Goal: Navigation & Orientation: Find specific page/section

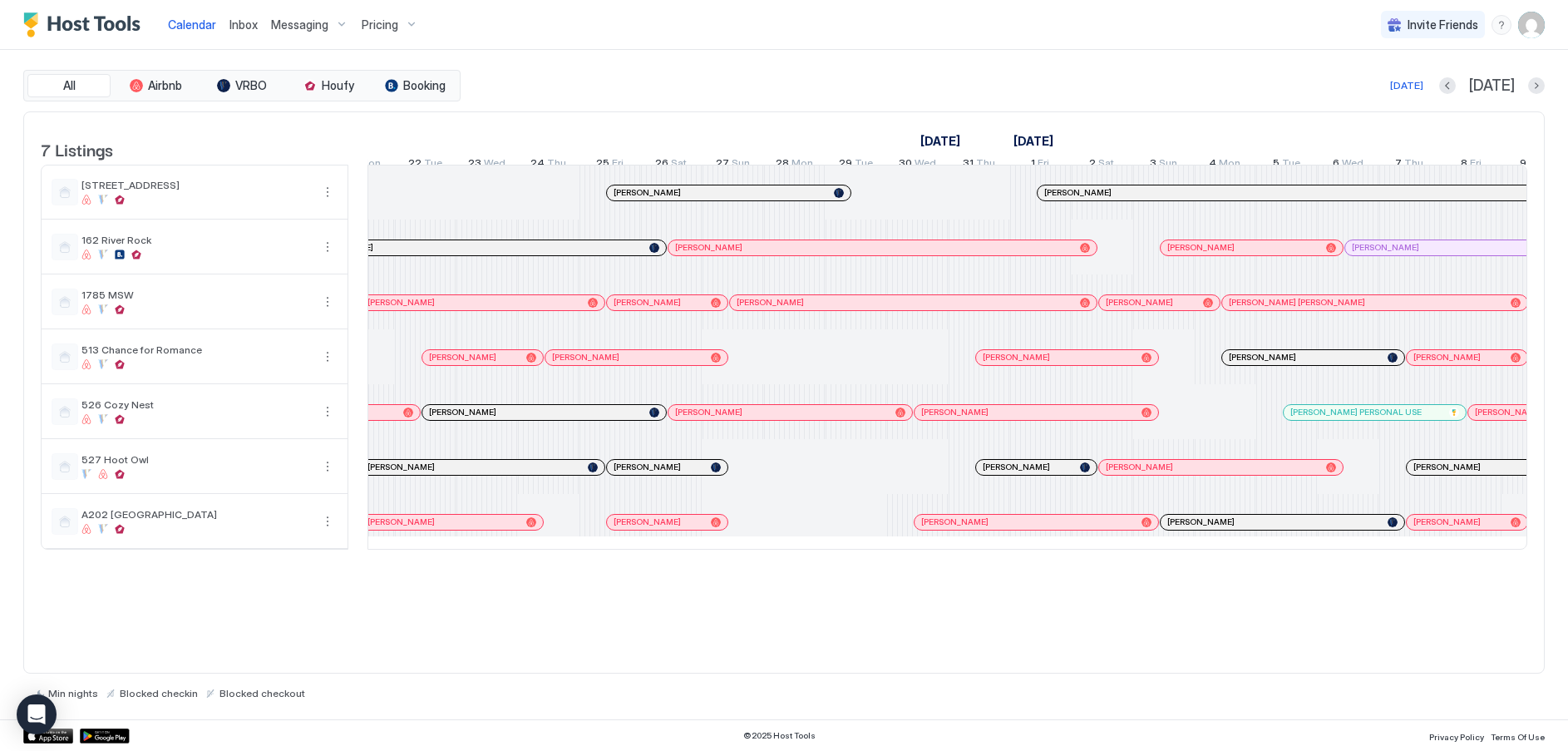
scroll to position [0, 1827]
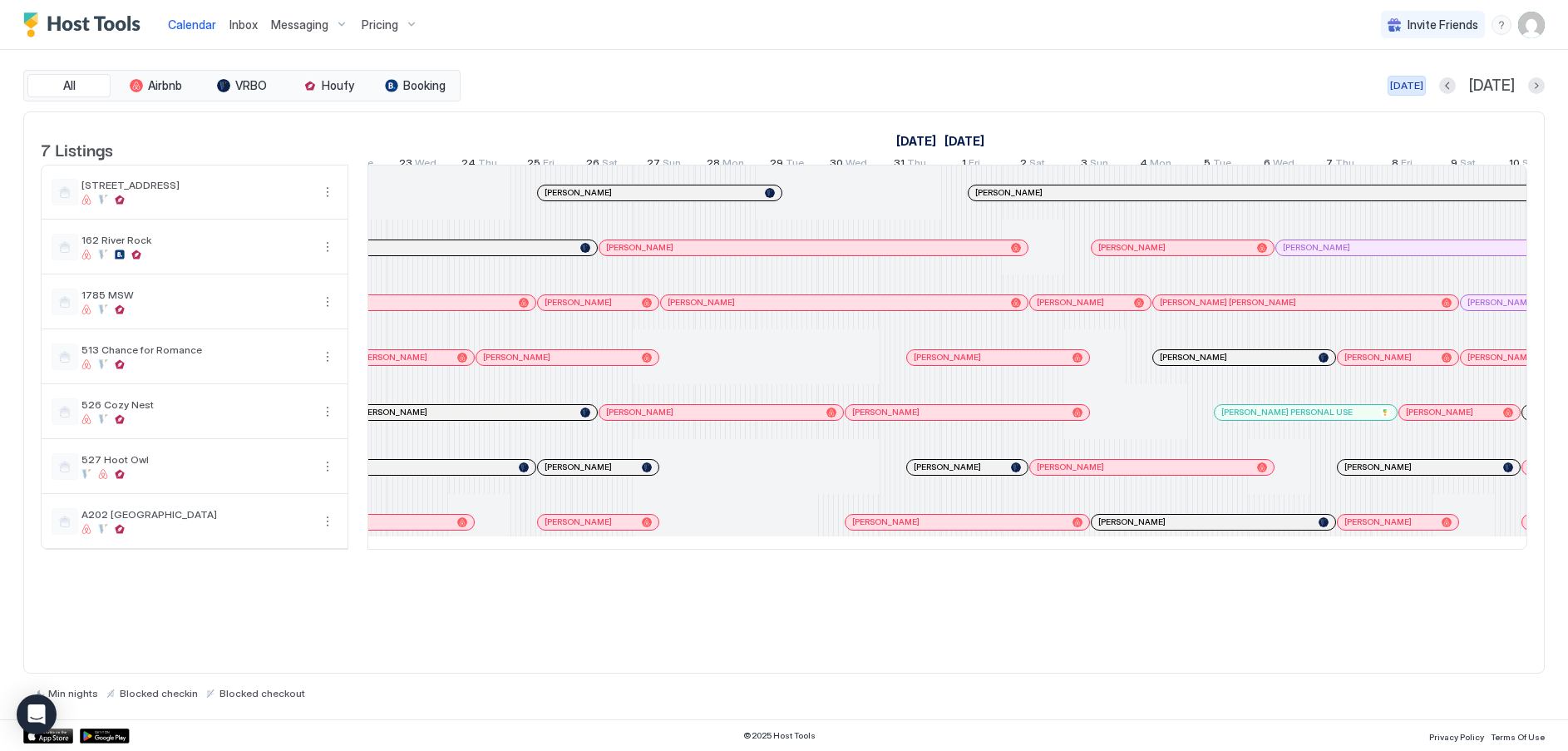
click at [1423, 82] on div "[DATE]" at bounding box center [1406, 85] width 33 height 15
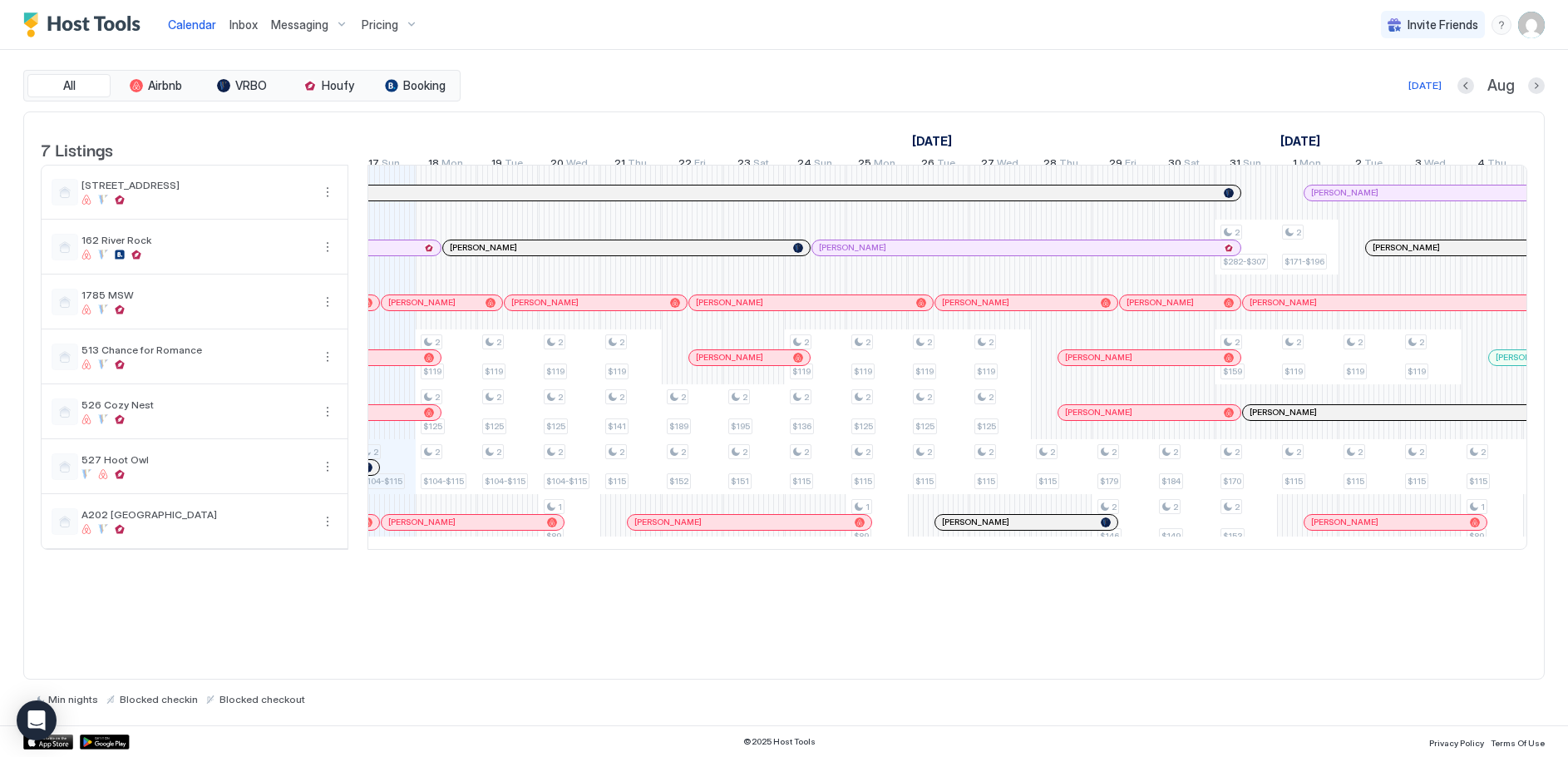
scroll to position [0, 1087]
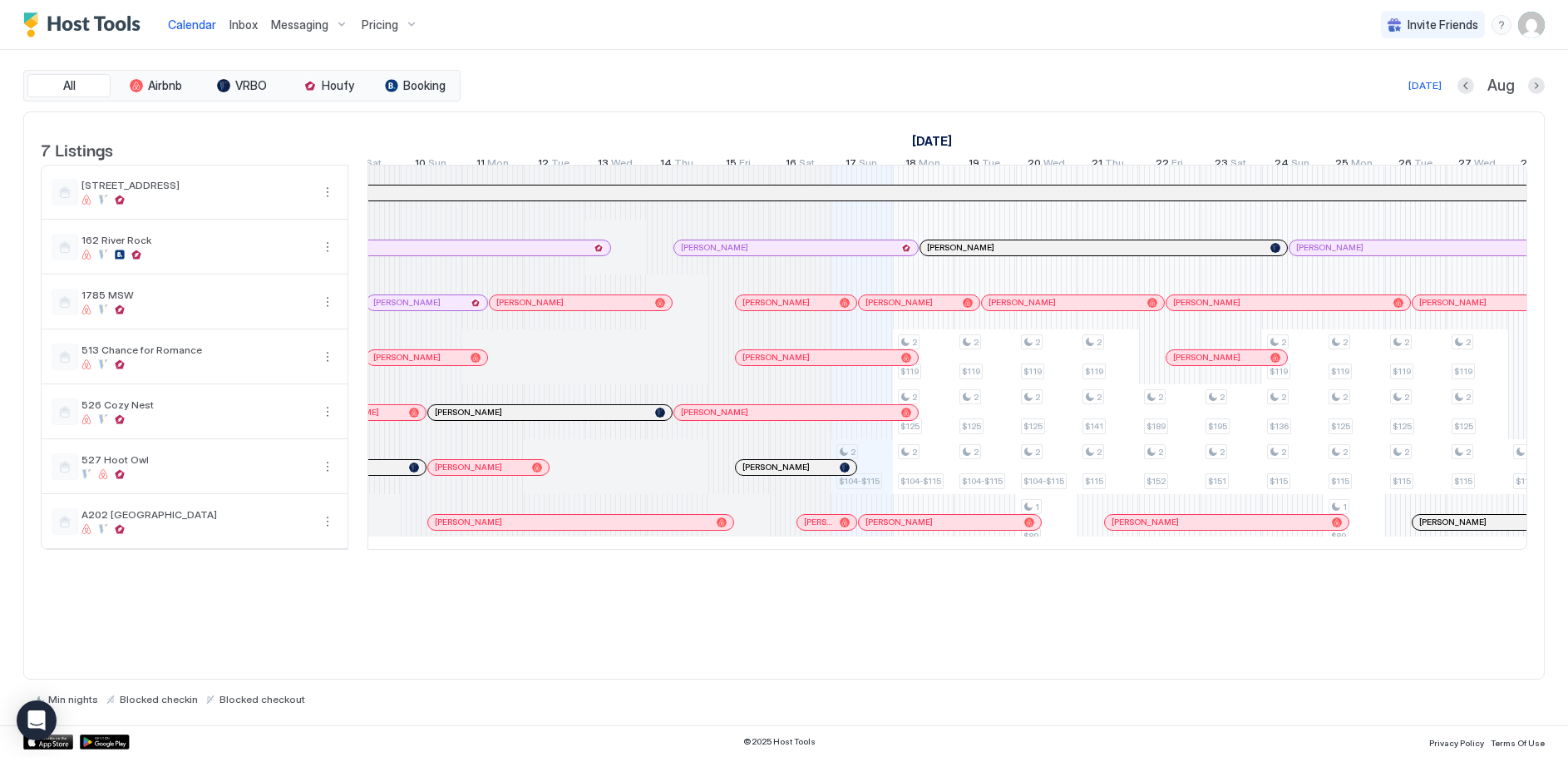
click at [404, 21] on div "Pricing" at bounding box center [390, 25] width 70 height 28
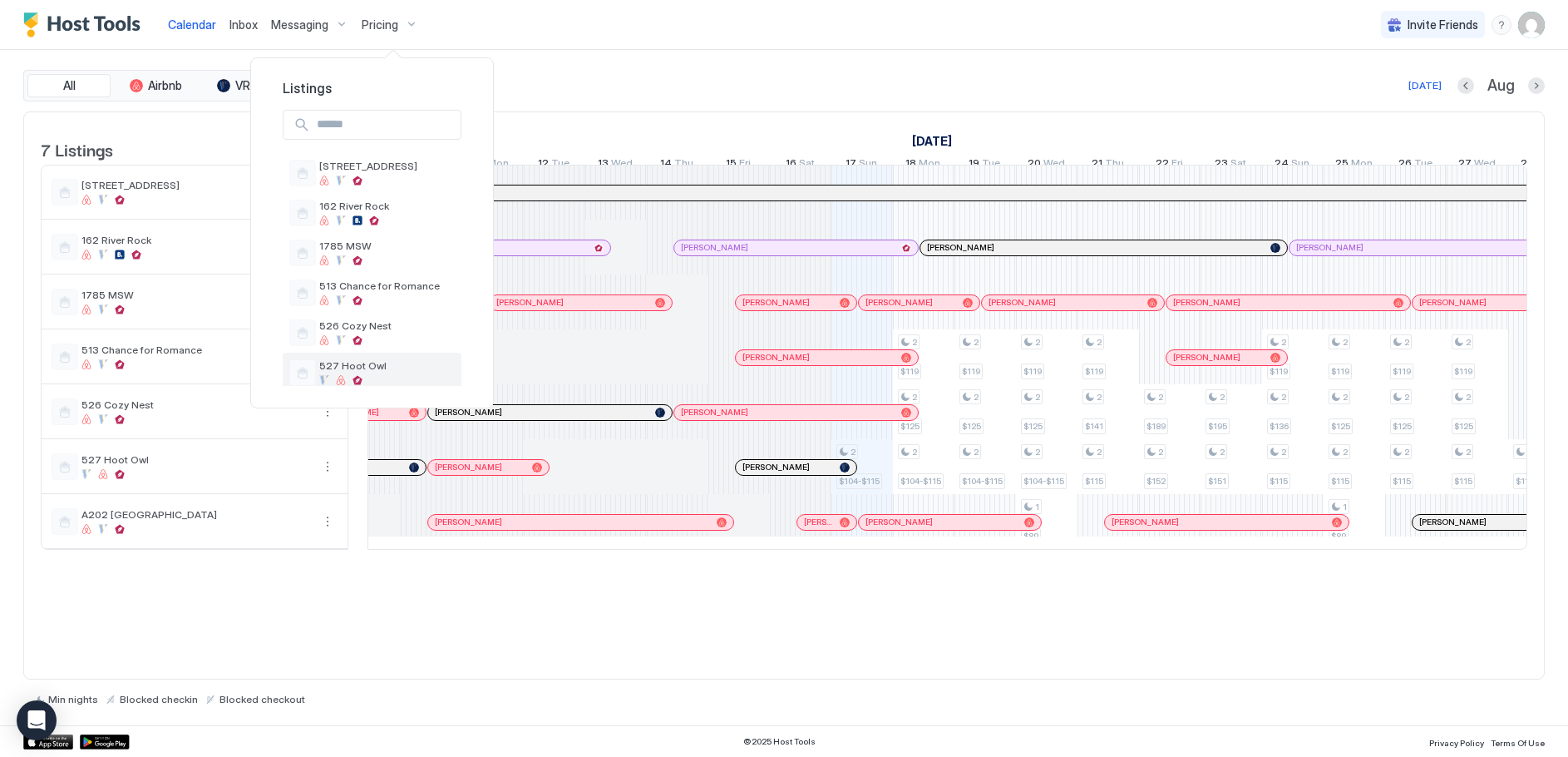
click at [350, 369] on span "527 Hoot Owl" at bounding box center [387, 366] width 136 height 12
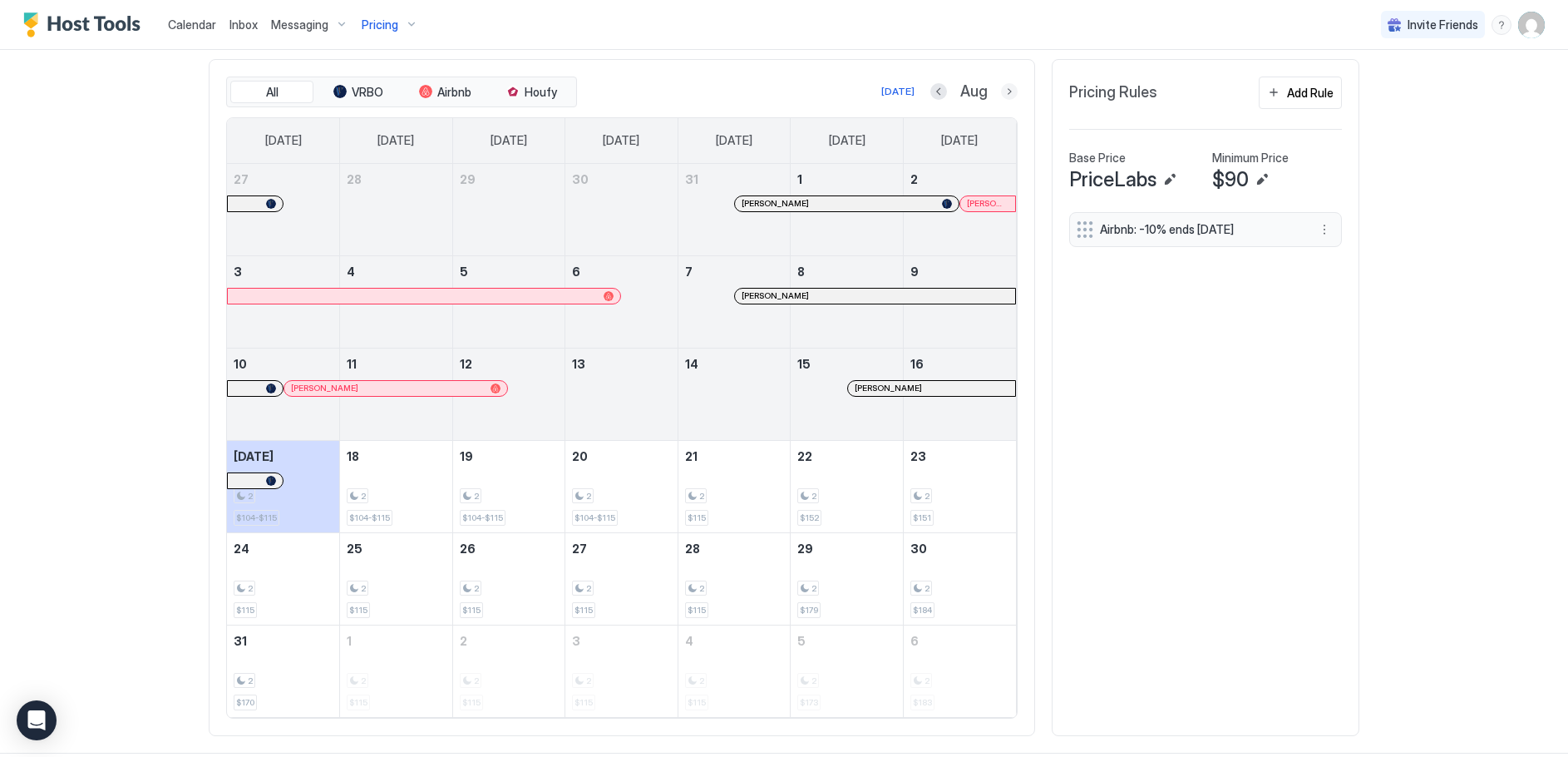
click at [1001, 91] on button "Next month" at bounding box center [1009, 91] width 17 height 17
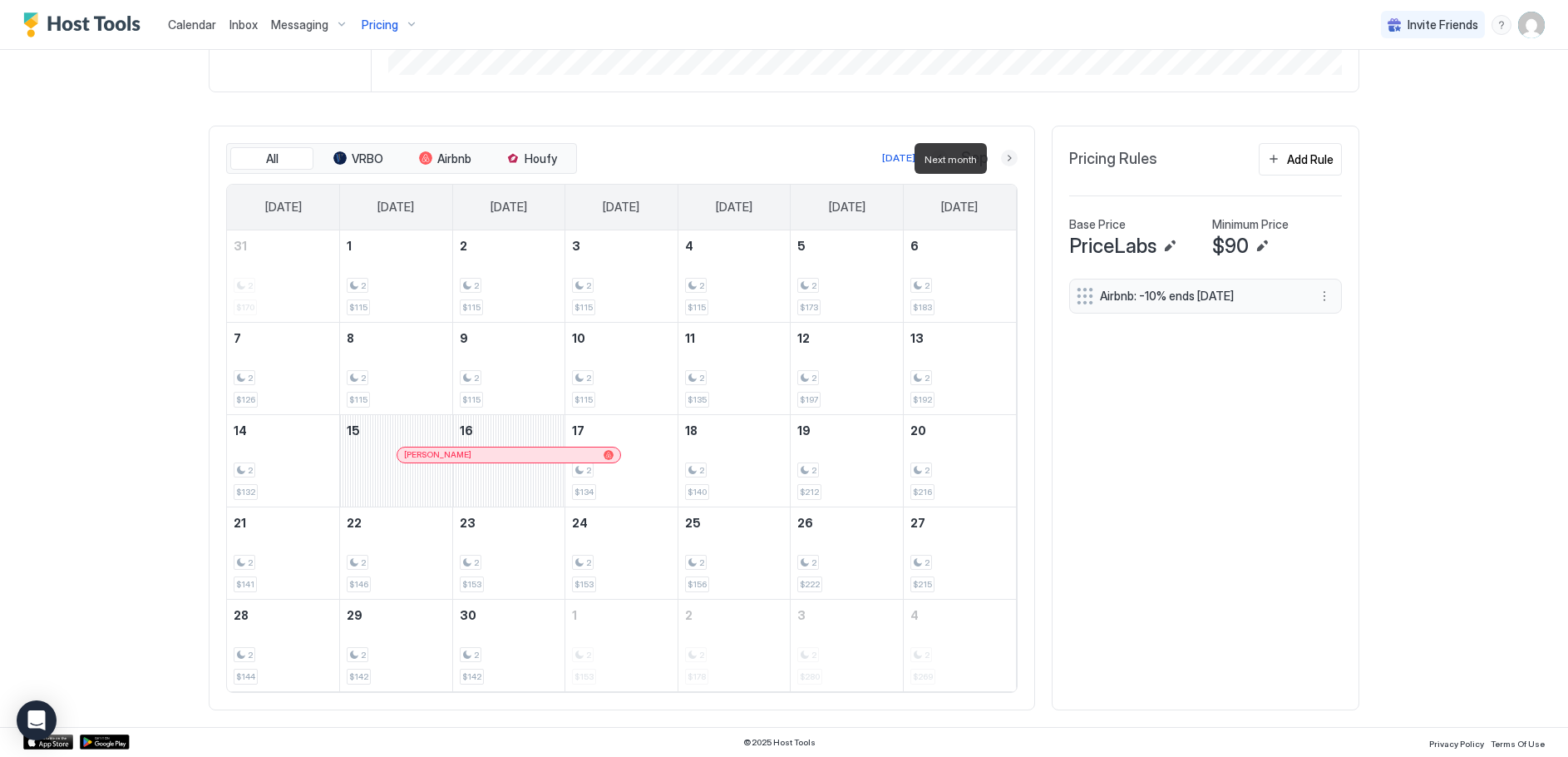
click at [1007, 154] on button "Next month" at bounding box center [1009, 158] width 17 height 17
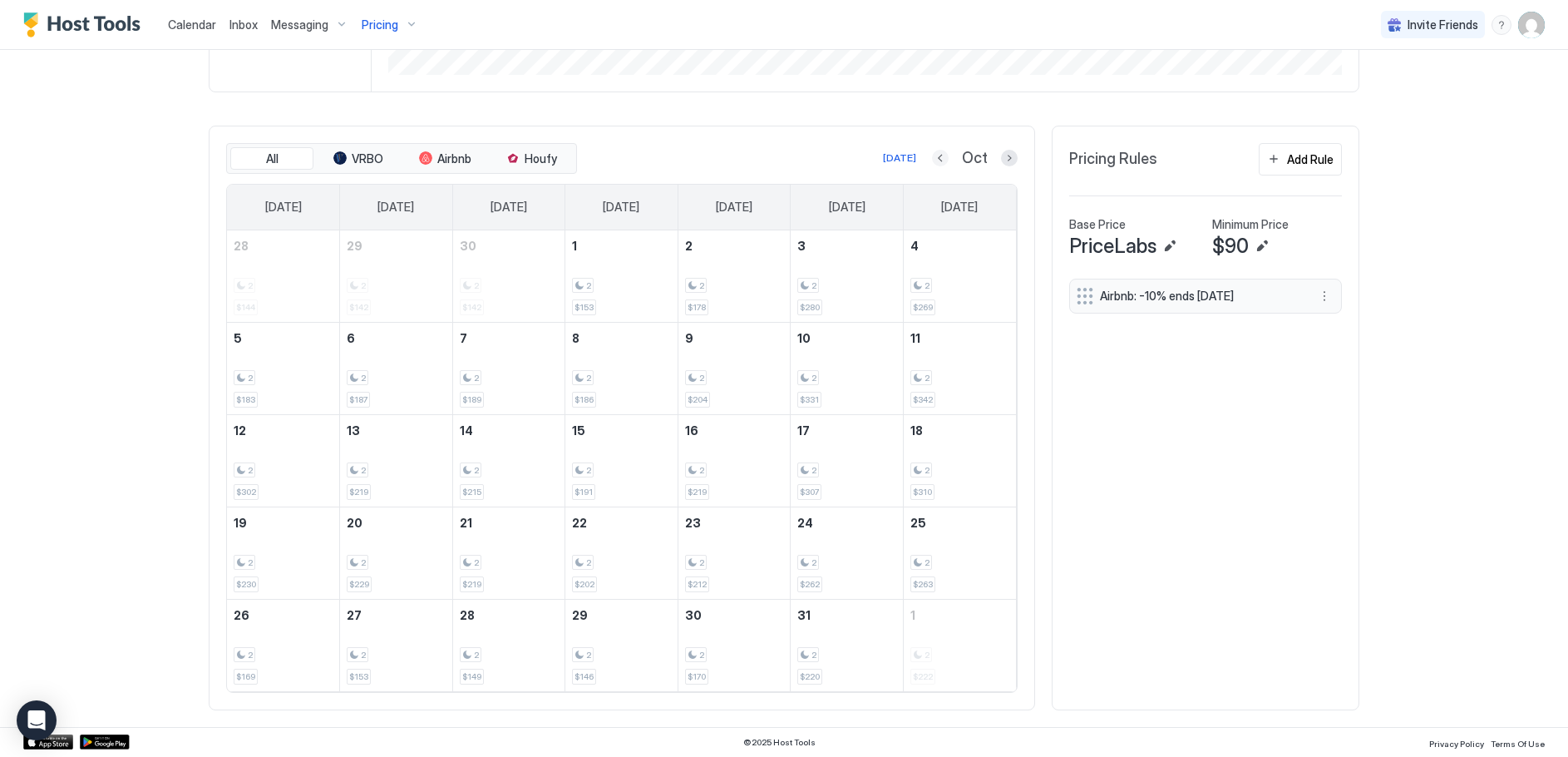
click at [933, 163] on button "Previous month" at bounding box center [941, 158] width 17 height 17
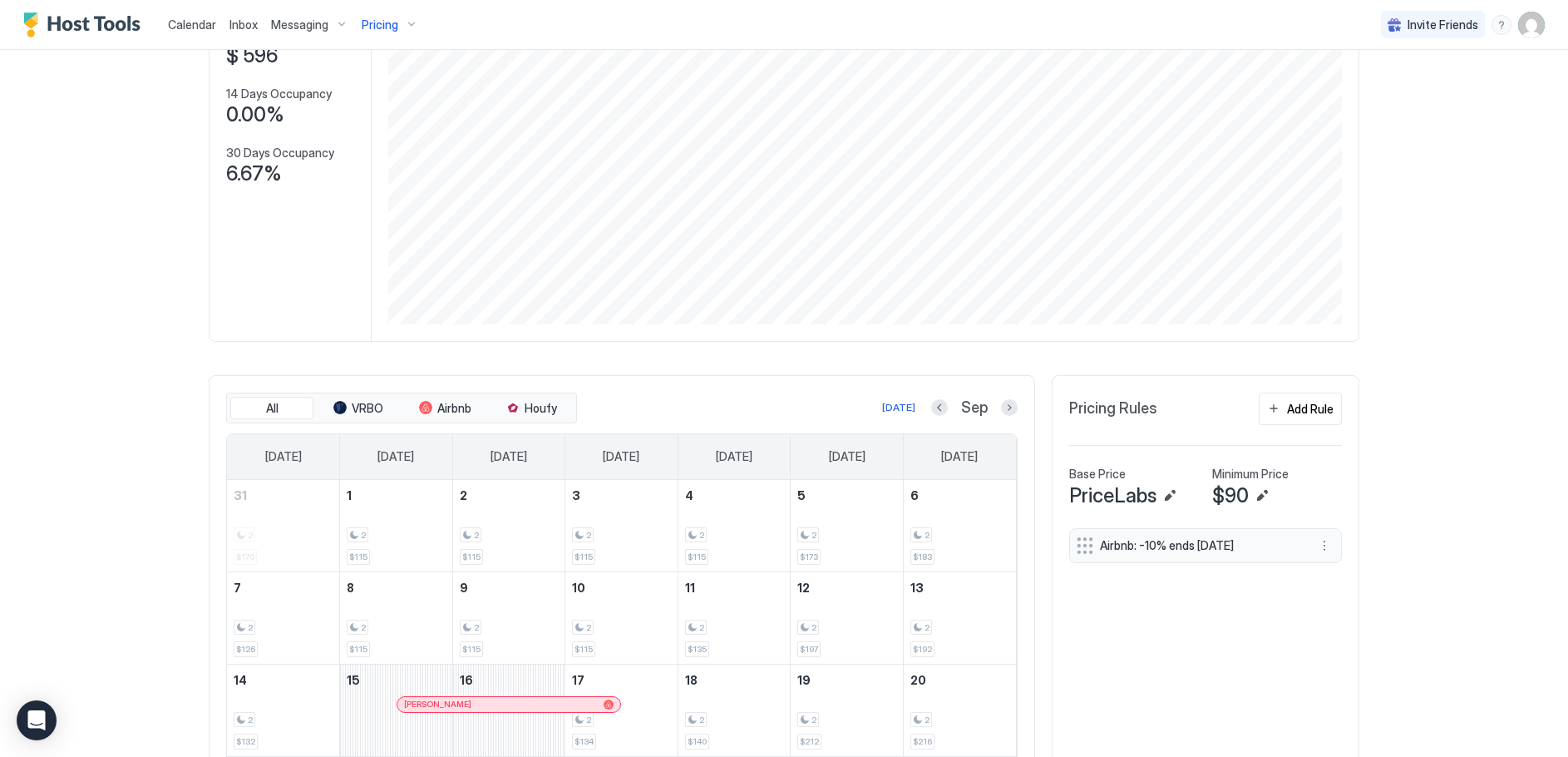
click at [195, 24] on span "Calendar" at bounding box center [192, 25] width 48 height 14
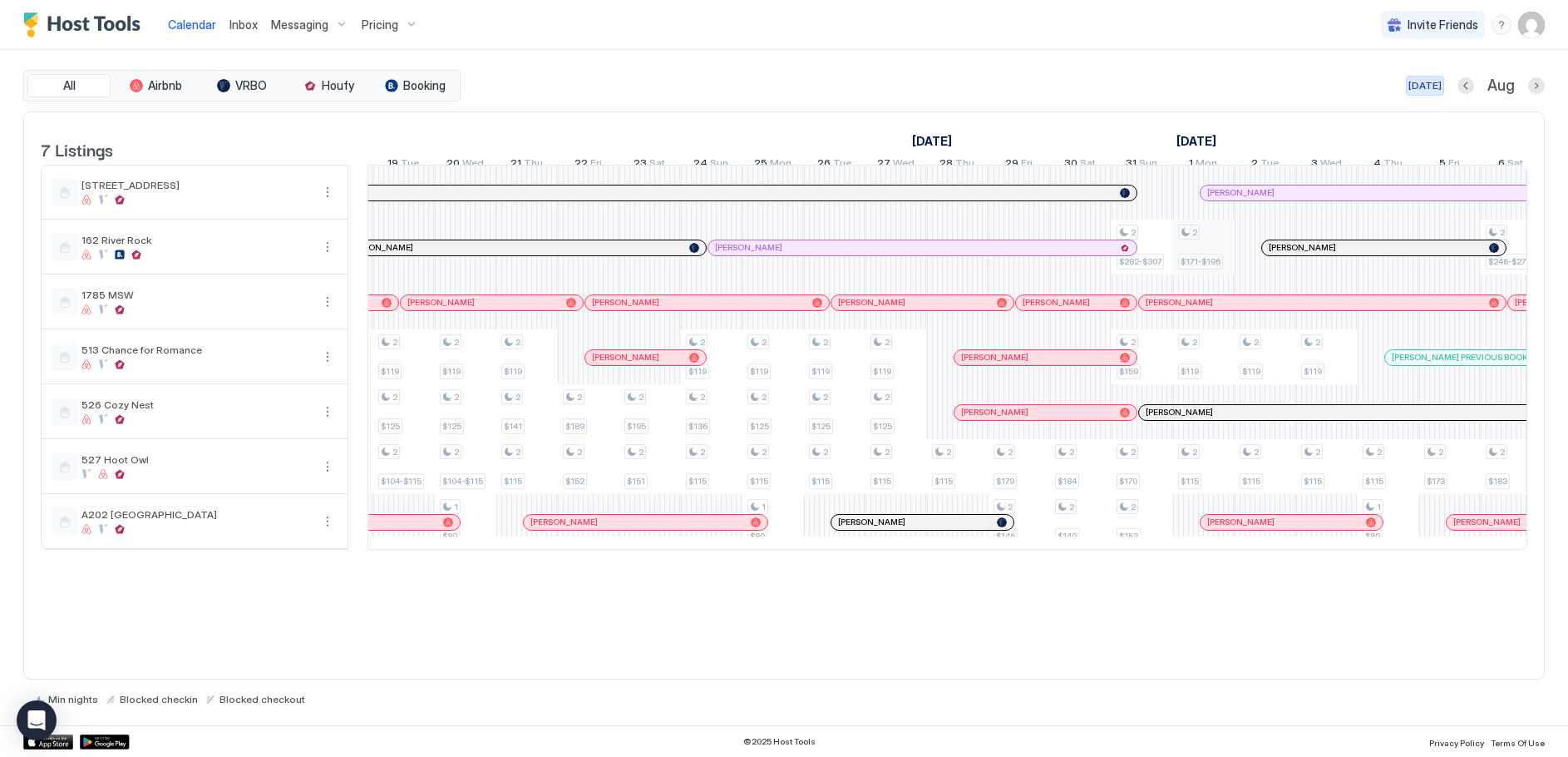
drag, startPoint x: 1430, startPoint y: 82, endPoint x: 1316, endPoint y: 259, distance: 210.5
click at [1430, 81] on div "[DATE]" at bounding box center [1424, 85] width 33 height 15
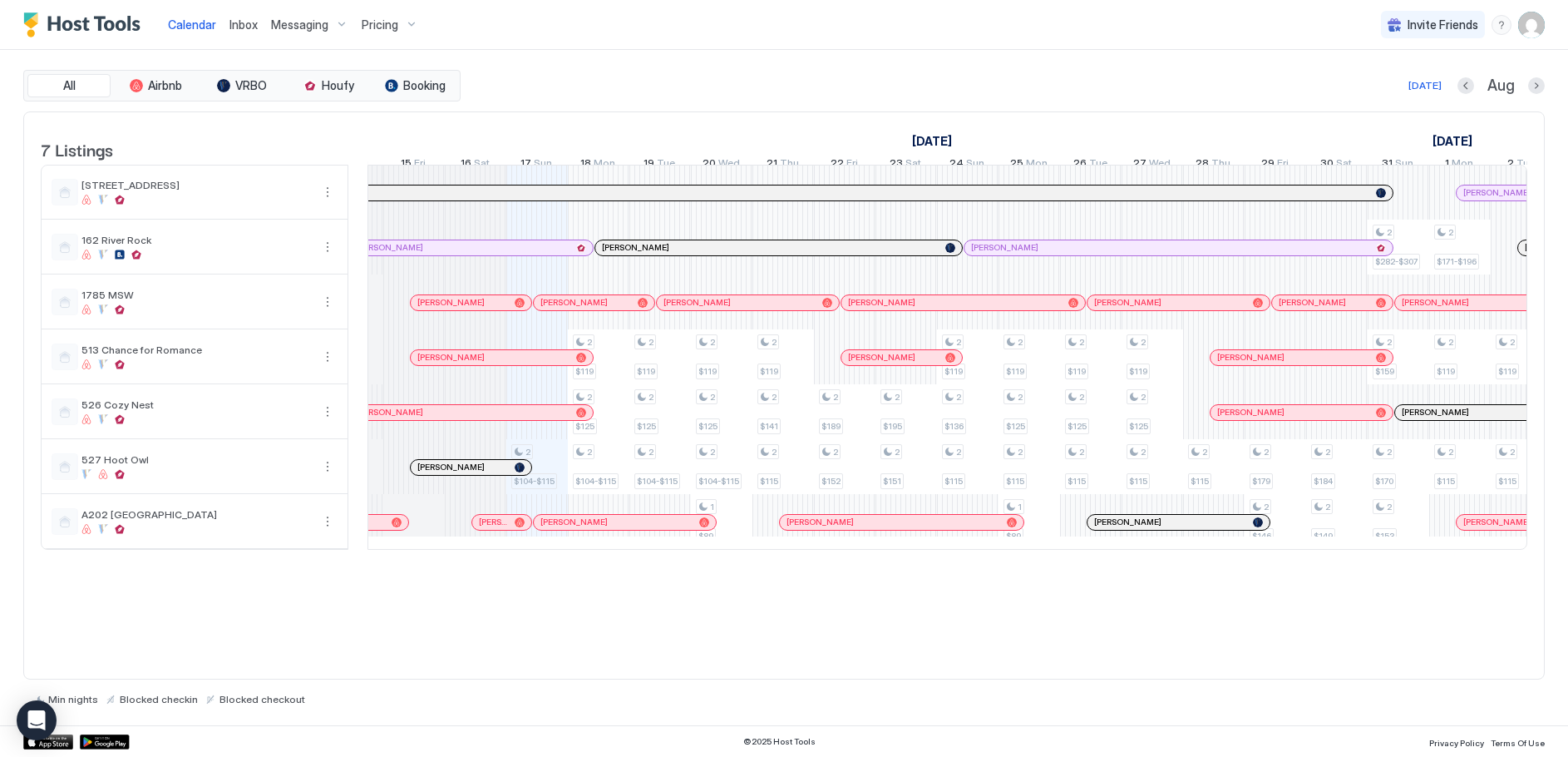
scroll to position [0, 769]
